Goal: Task Accomplishment & Management: Complete application form

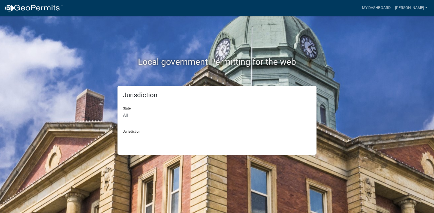
click at [123, 113] on select "All Colorado Georgia Indiana Iowa Kansas Minnesota Ohio South Carolina Wisconsin" at bounding box center [217, 115] width 188 height 11
select select "Indiana"
click at [123, 110] on select "All Colorado Georgia Indiana Iowa Kansas Minnesota Ohio South Carolina Wisconsin" at bounding box center [217, 115] width 188 height 11
click at [130, 130] on div "Jurisdiction City of Charlestown, Indiana City of Jeffersonville, Indiana City …" at bounding box center [217, 135] width 188 height 19
click at [133, 132] on div "Jurisdiction City of Charlestown, Indiana City of Jeffersonville, Indiana City …" at bounding box center [217, 135] width 188 height 19
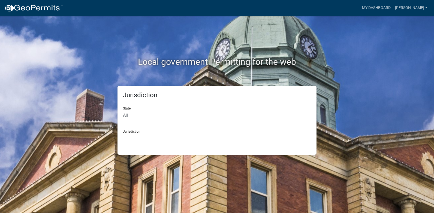
click at [153, 130] on div "Jurisdiction City of Charlestown, Indiana City of Jeffersonville, Indiana City …" at bounding box center [217, 135] width 188 height 19
click at [130, 126] on div "Jurisdiction City of Charlestown, Indiana City of Jeffersonville, Indiana City …" at bounding box center [217, 135] width 188 height 19
click at [130, 134] on select "City of Charlestown, Indiana City of Jeffersonville, Indiana City of Logansport…" at bounding box center [217, 138] width 188 height 11
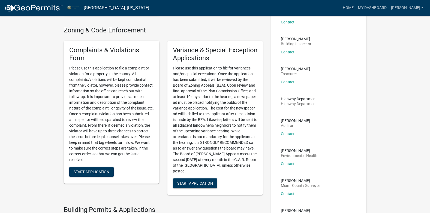
scroll to position [106, 0]
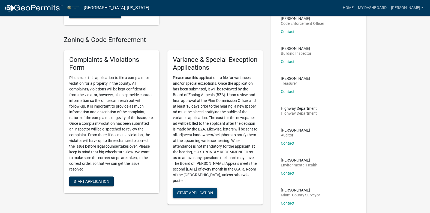
click at [194, 193] on span "Start Application" at bounding box center [195, 193] width 36 height 4
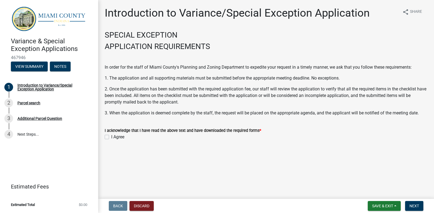
click at [111, 136] on label "I Agree" at bounding box center [117, 137] width 13 height 7
click at [111, 136] on input "I Agree" at bounding box center [113, 136] width 4 height 4
checkbox input "true"
click at [416, 206] on span "Next" at bounding box center [415, 206] width 10 height 4
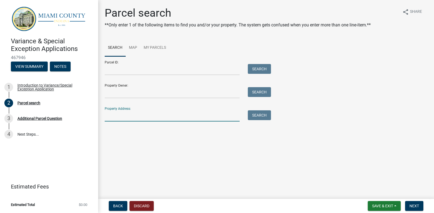
click at [120, 118] on input "Property Address:" at bounding box center [172, 115] width 135 height 11
type input "1860 W 1050 S"
type input "Chris Dodd"
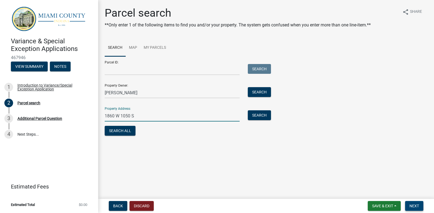
click at [417, 204] on span "Next" at bounding box center [415, 206] width 10 height 4
click at [416, 206] on span "Next" at bounding box center [415, 206] width 10 height 4
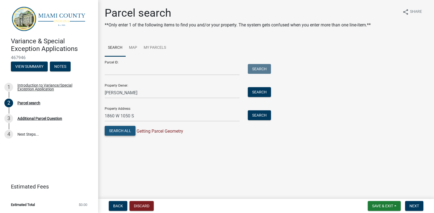
click at [120, 129] on button "Search All" at bounding box center [120, 131] width 31 height 10
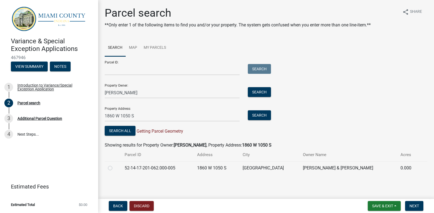
click at [115, 165] on label at bounding box center [115, 165] width 0 height 0
click at [115, 169] on input "radio" at bounding box center [117, 167] width 4 height 4
radio input "true"
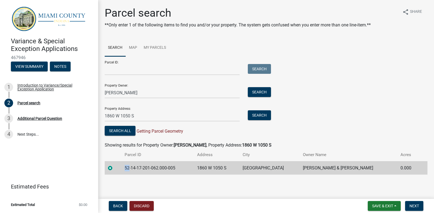
click at [115, 165] on label at bounding box center [115, 165] width 0 height 0
click at [115, 169] on input "radio" at bounding box center [117, 167] width 4 height 4
click at [413, 204] on span "Next" at bounding box center [415, 206] width 10 height 4
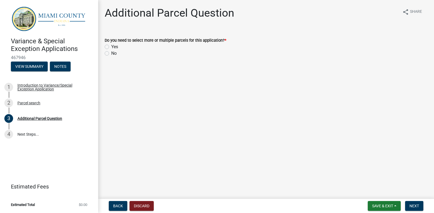
click at [111, 53] on label "No" at bounding box center [113, 53] width 5 height 7
click at [111, 53] on input "No" at bounding box center [113, 52] width 4 height 4
radio input "true"
click at [412, 205] on span "Next" at bounding box center [415, 206] width 10 height 4
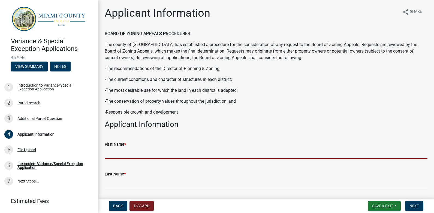
click at [119, 153] on input "First Name *" at bounding box center [266, 153] width 323 height 11
click at [120, 153] on input "First Name *" at bounding box center [266, 153] width 323 height 11
type input "Chris"
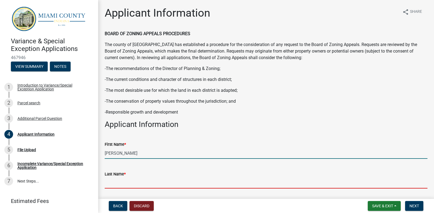
type input "Dodd"
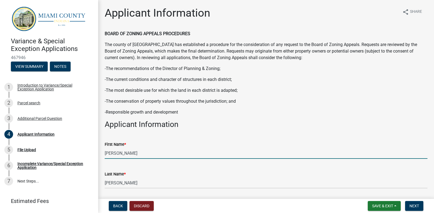
type input "7654614438"
type input "cbdodd4@gmail.com"
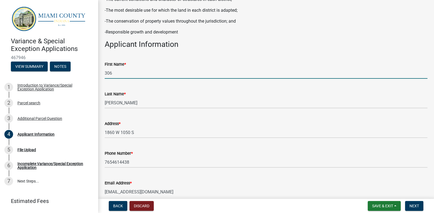
scroll to position [109, 0]
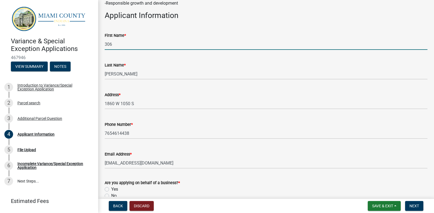
click at [121, 44] on input "306" at bounding box center [266, 44] width 323 height 11
type input "3"
type input "Chris"
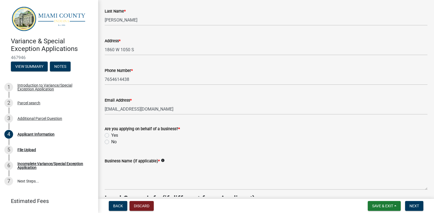
scroll to position [191, 0]
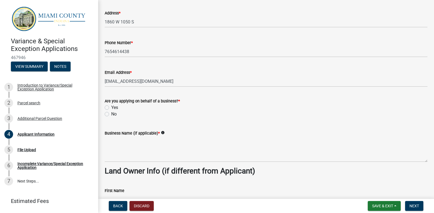
click at [111, 113] on label "No" at bounding box center [113, 114] width 5 height 7
click at [111, 113] on input "No" at bounding box center [113, 113] width 4 height 4
radio input "true"
click at [408, 204] on button "Next" at bounding box center [414, 206] width 18 height 10
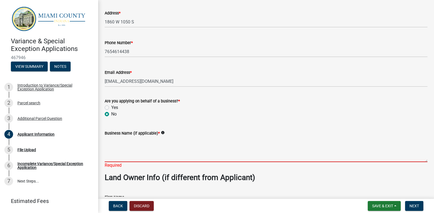
click at [115, 149] on textarea "Business Name (if applicable) *" at bounding box center [266, 150] width 323 height 26
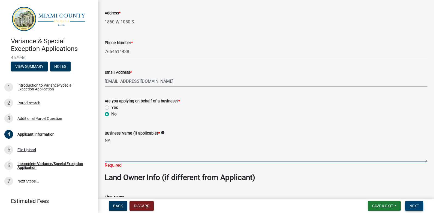
type textarea "NA"
click at [416, 206] on span "Next" at bounding box center [415, 206] width 10 height 4
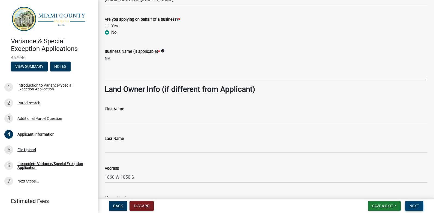
scroll to position [300, 0]
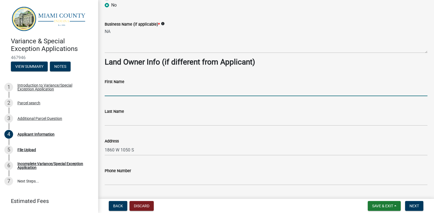
click at [122, 91] on input "First Name" at bounding box center [266, 90] width 323 height 11
type input "Chris"
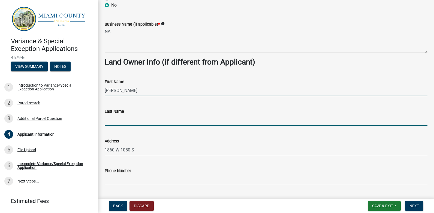
type input "Dodd"
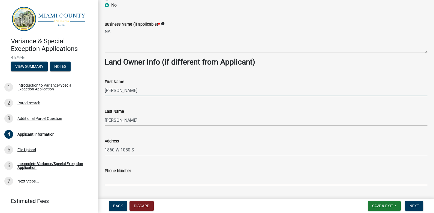
type input "7654614438"
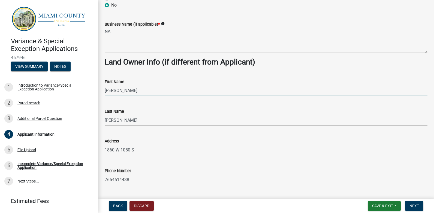
type input "cbdodd4@gmail.com"
type input "306"
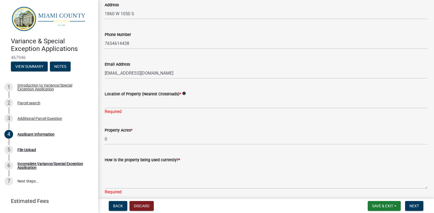
scroll to position [464, 0]
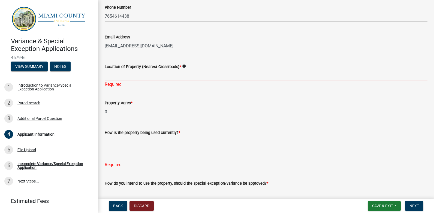
click at [115, 78] on input "Location of Property (Nearest Crossroads) *" at bounding box center [266, 75] width 323 height 11
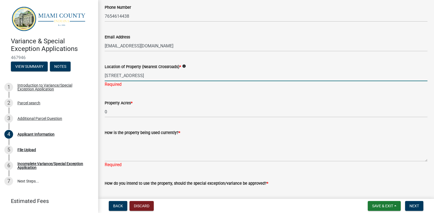
type input "1050 S and Elm St"
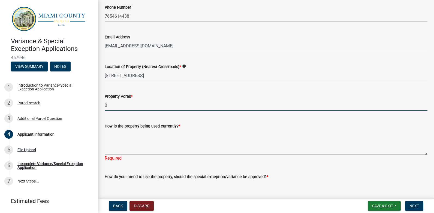
click at [112, 115] on wm-data-entity-input "Property Acres * 0" at bounding box center [266, 101] width 323 height 30
type input "0.41"
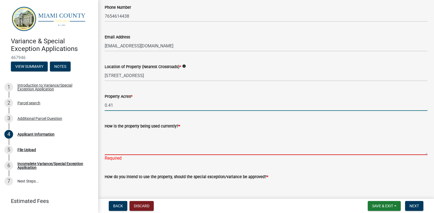
click at [138, 152] on textarea "How is the property being used currently? *" at bounding box center [266, 143] width 323 height 26
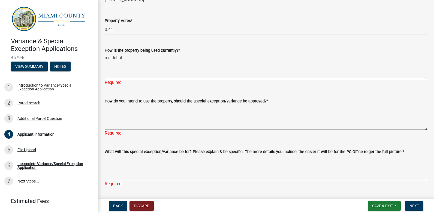
scroll to position [546, 0]
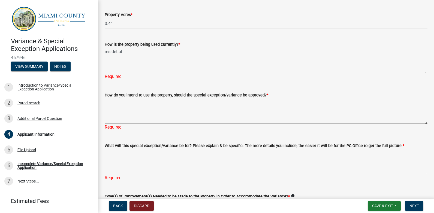
type textarea "residetial"
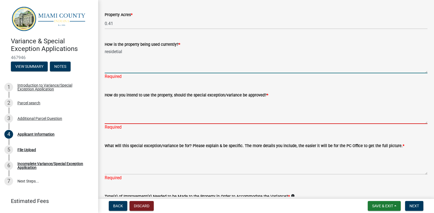
click at [121, 115] on textarea "How do you intend to use the property, should the special exception/variance be…" at bounding box center [266, 111] width 323 height 26
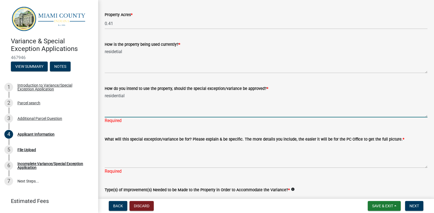
type textarea "residential"
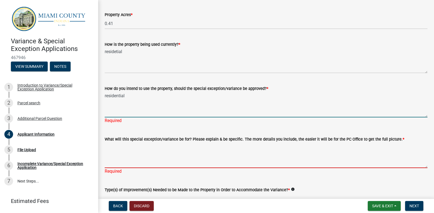
click at [116, 159] on textarea "What will this special exception/variance be for? Please explain & be specific.…" at bounding box center [266, 156] width 323 height 26
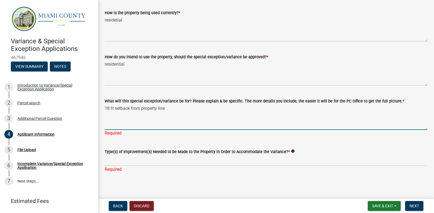
scroll to position [579, 0]
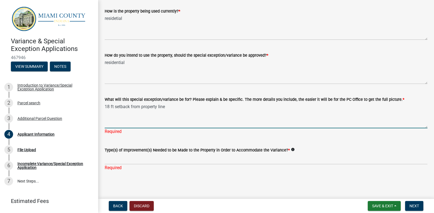
type textarea "18 ft setback from property line"
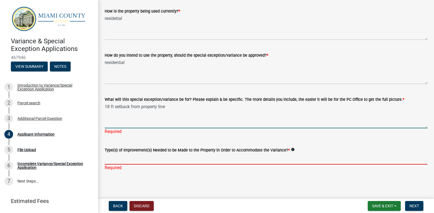
click at [116, 160] on input "Type(s) of Improvement(s) Needed to be Made to the Property in Order to Accommo…" at bounding box center [266, 159] width 323 height 11
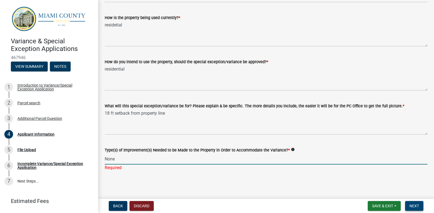
type input "None"
click at [419, 207] on span "Next" at bounding box center [415, 206] width 10 height 4
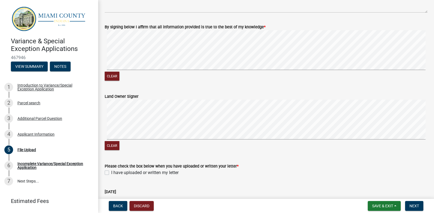
scroll to position [355, 0]
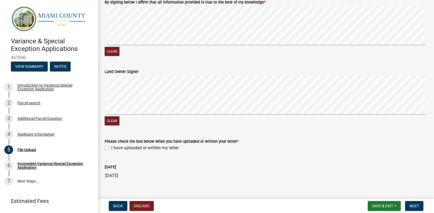
click at [144, 70] on div "Land Owner Signer" at bounding box center [266, 71] width 323 height 7
click at [141, 75] on div "Land Owner Signer" at bounding box center [266, 71] width 323 height 7
click at [123, 73] on label "Land Owner Signer" at bounding box center [122, 72] width 34 height 4
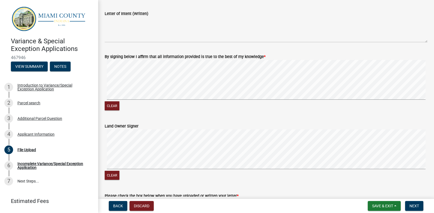
scroll to position [273, 0]
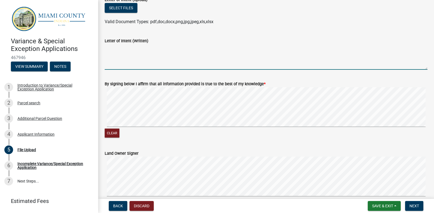
click at [118, 63] on textarea "Letter of Intent (Written)" at bounding box center [266, 57] width 323 height 26
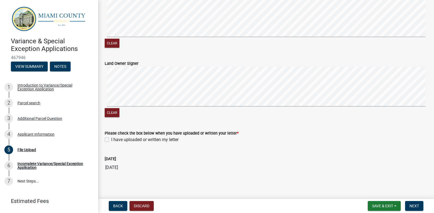
scroll to position [365, 0]
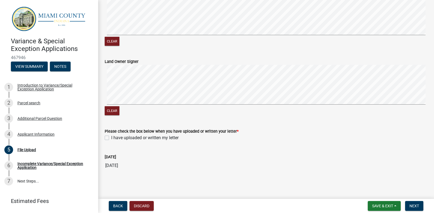
type textarea "I intend to use the existing foundation to build a garage"
click at [111, 136] on label "I have uploaded or written my letter" at bounding box center [144, 138] width 67 height 7
click at [111, 136] on input "I have uploaded or written my letter" at bounding box center [113, 137] width 4 height 4
checkbox input "true"
click at [416, 205] on span "Next" at bounding box center [415, 206] width 10 height 4
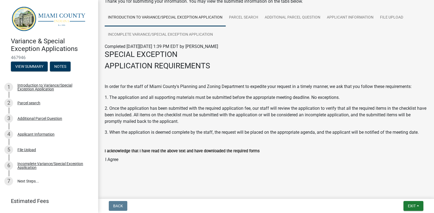
scroll to position [33, 0]
click at [125, 160] on input "I Agree" at bounding box center [266, 159] width 323 height 11
click at [413, 206] on span "Exit" at bounding box center [412, 206] width 8 height 4
click at [391, 179] on button "Save" at bounding box center [402, 178] width 44 height 13
drag, startPoint x: 139, startPoint y: 167, endPoint x: 133, endPoint y: 174, distance: 9.5
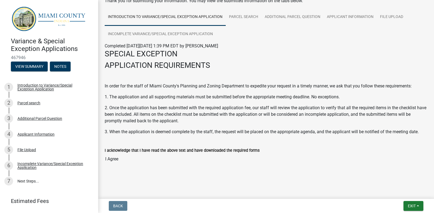
click at [133, 174] on wm-application-readonly "Introduction to Variance/Special Exception Application Parcel search Additional…" at bounding box center [266, 91] width 323 height 167
click at [130, 163] on input "I Agree" at bounding box center [266, 159] width 323 height 11
click at [138, 159] on input "I Agree" at bounding box center [266, 159] width 323 height 11
click at [130, 160] on input "I Agree" at bounding box center [266, 159] width 323 height 11
click at [414, 207] on span "Exit" at bounding box center [412, 206] width 8 height 4
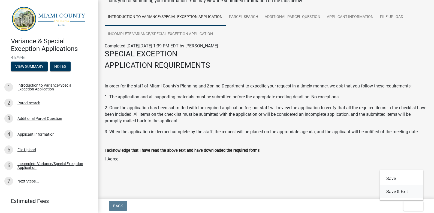
click at [399, 193] on button "Save & Exit" at bounding box center [402, 192] width 44 height 13
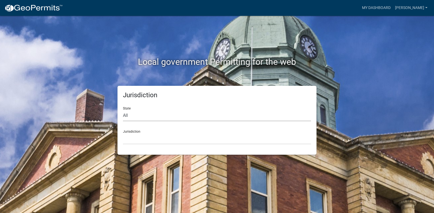
click at [135, 114] on select "All Colorado Georgia Indiana Iowa Kansas Minnesota Ohio South Carolina Wisconsin" at bounding box center [217, 115] width 188 height 11
select select "Indiana"
click at [123, 110] on select "All Colorado Georgia Indiana Iowa Kansas Minnesota Ohio South Carolina Wisconsin" at bounding box center [217, 115] width 188 height 11
click at [138, 132] on div "Jurisdiction City of Charlestown, Indiana City of Jeffersonville, Indiana City …" at bounding box center [217, 135] width 188 height 19
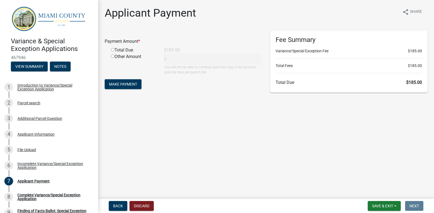
click at [113, 49] on input "radio" at bounding box center [113, 50] width 4 height 4
radio input "true"
type input "185"
click at [130, 84] on span "Make Payment" at bounding box center [123, 84] width 28 height 4
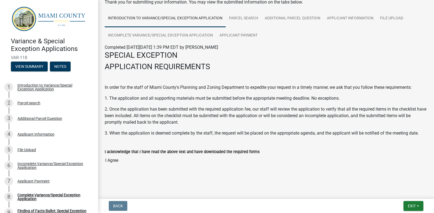
scroll to position [33, 0]
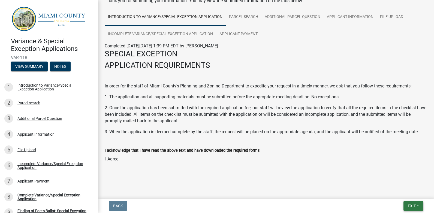
click at [414, 206] on span "Exit" at bounding box center [412, 206] width 8 height 4
click at [398, 193] on button "Save & Exit" at bounding box center [402, 192] width 44 height 13
